Goal: Understand process/instructions: Learn how to perform a task or action

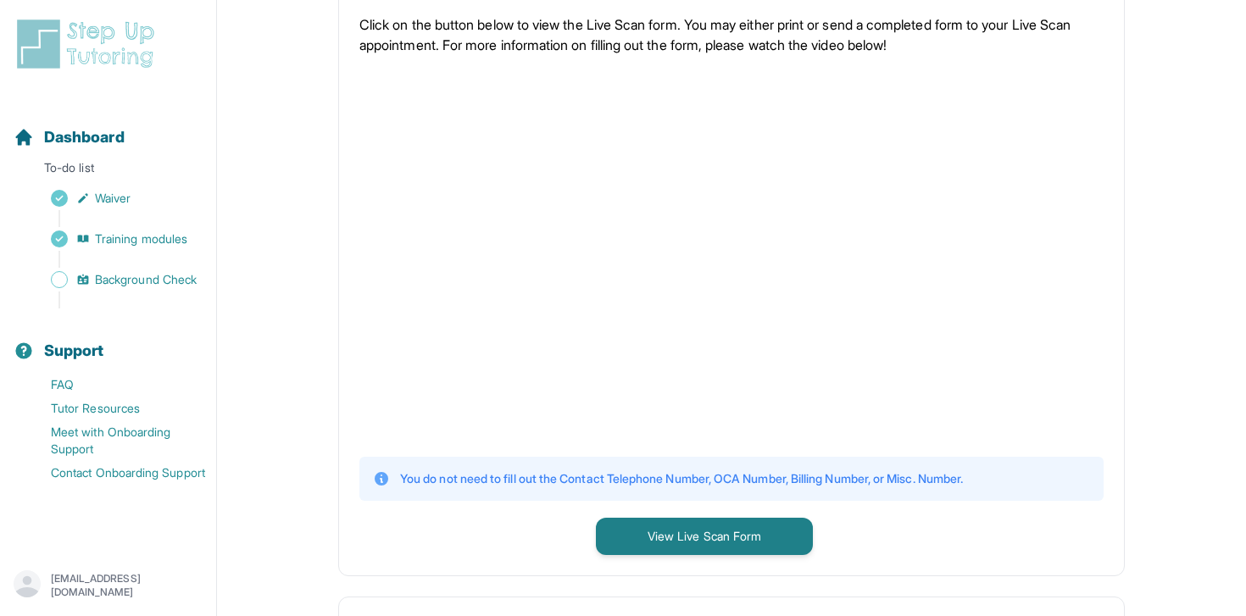
scroll to position [362, 0]
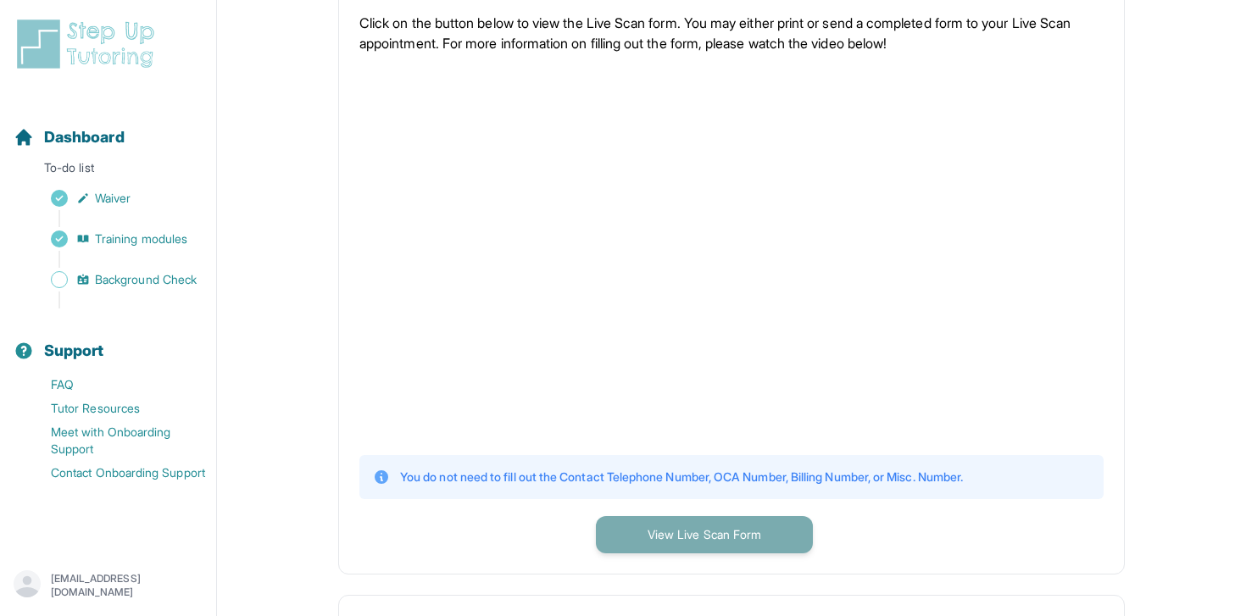
click at [697, 545] on button "View Live Scan Form" at bounding box center [704, 534] width 217 height 37
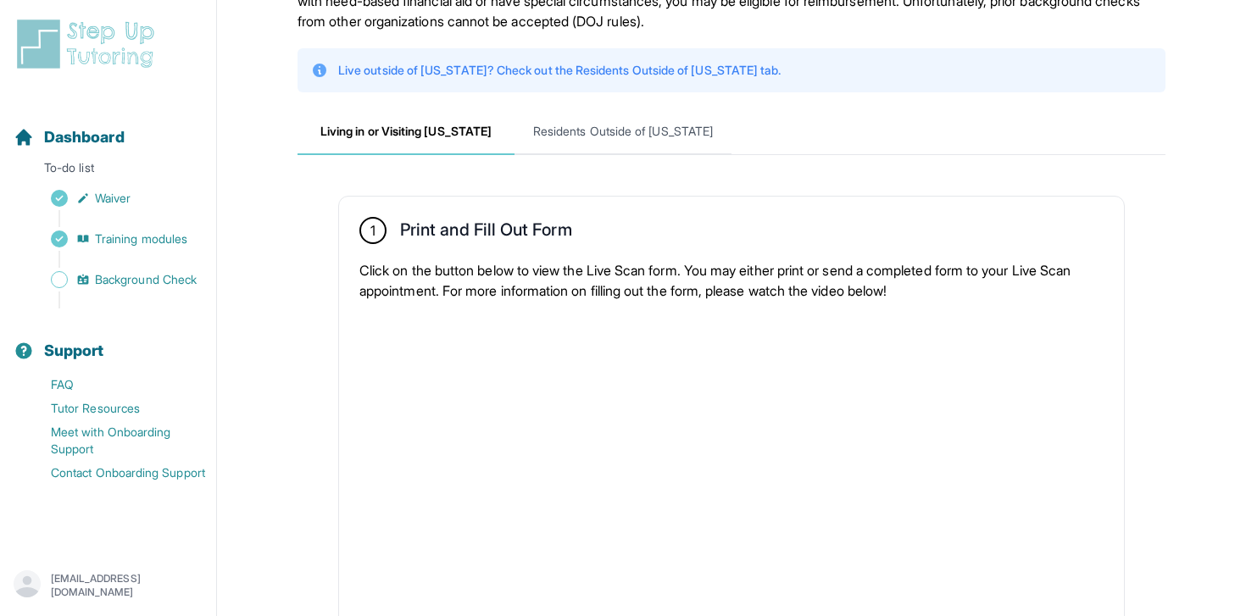
scroll to position [0, 0]
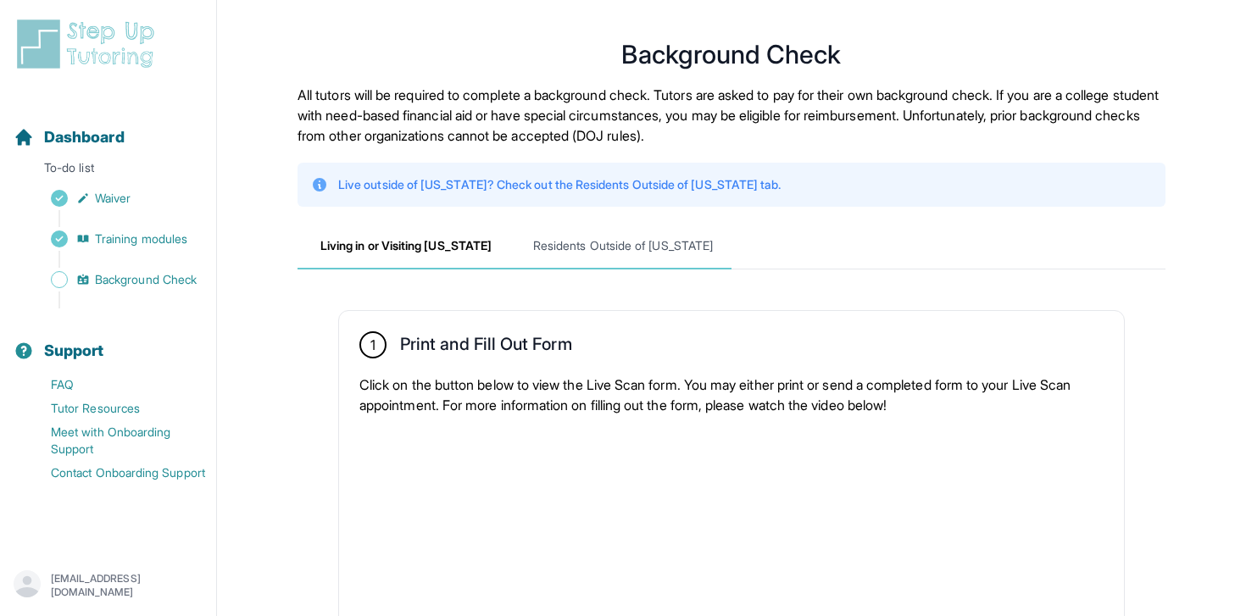
click at [634, 230] on span "Residents Outside of [US_STATE]" at bounding box center [622, 247] width 217 height 46
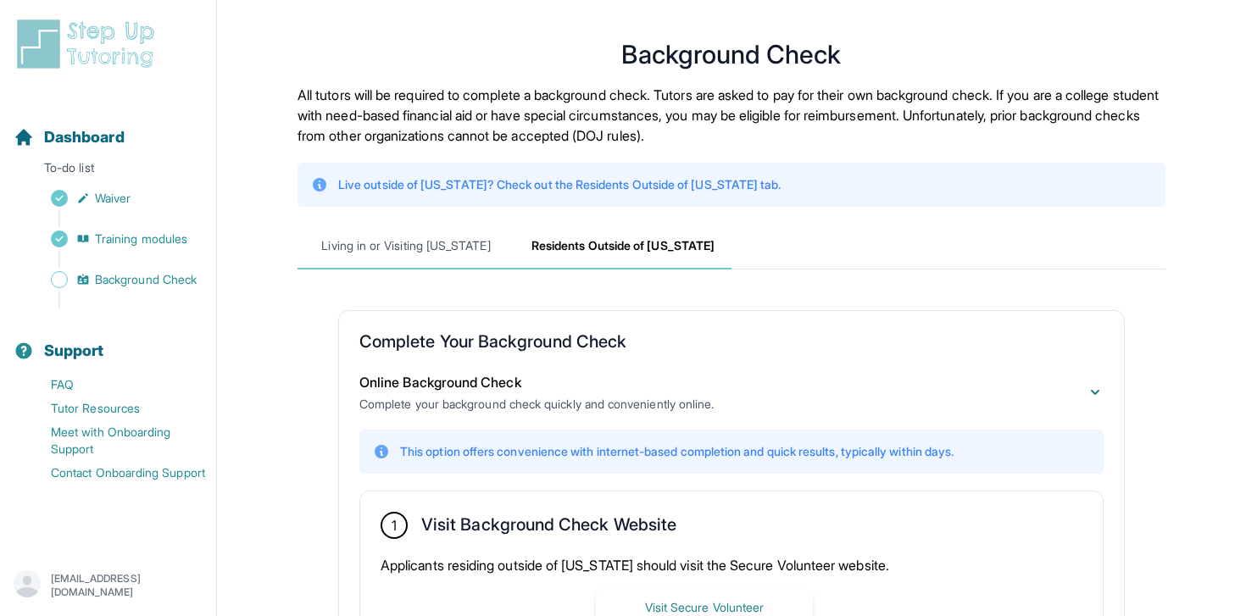
click at [425, 249] on span "Living in or Visiting [US_STATE]" at bounding box center [405, 247] width 217 height 46
